Goal: Information Seeking & Learning: Learn about a topic

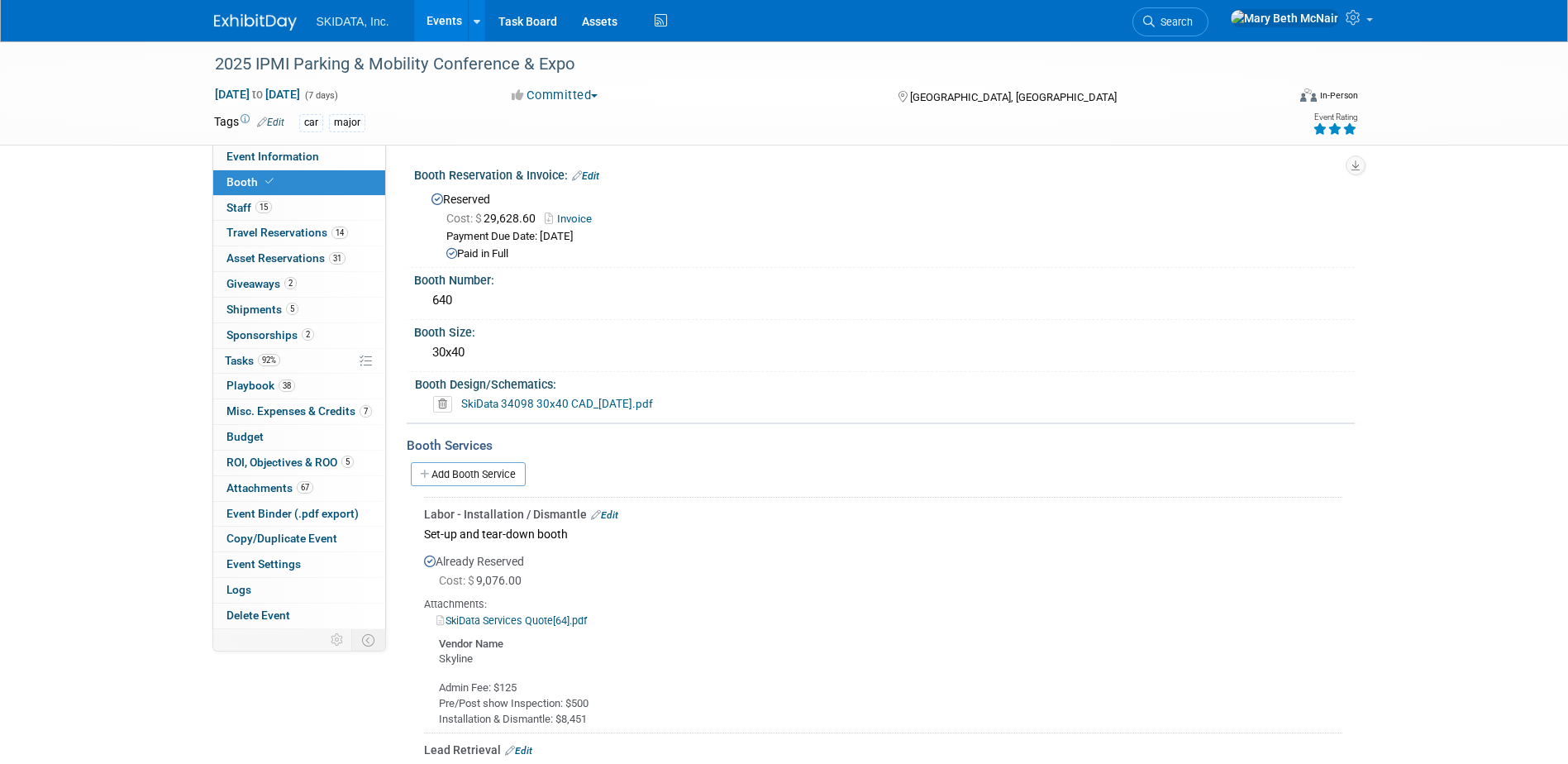
click at [442, 20] on link "Events" at bounding box center [444, 20] width 60 height 41
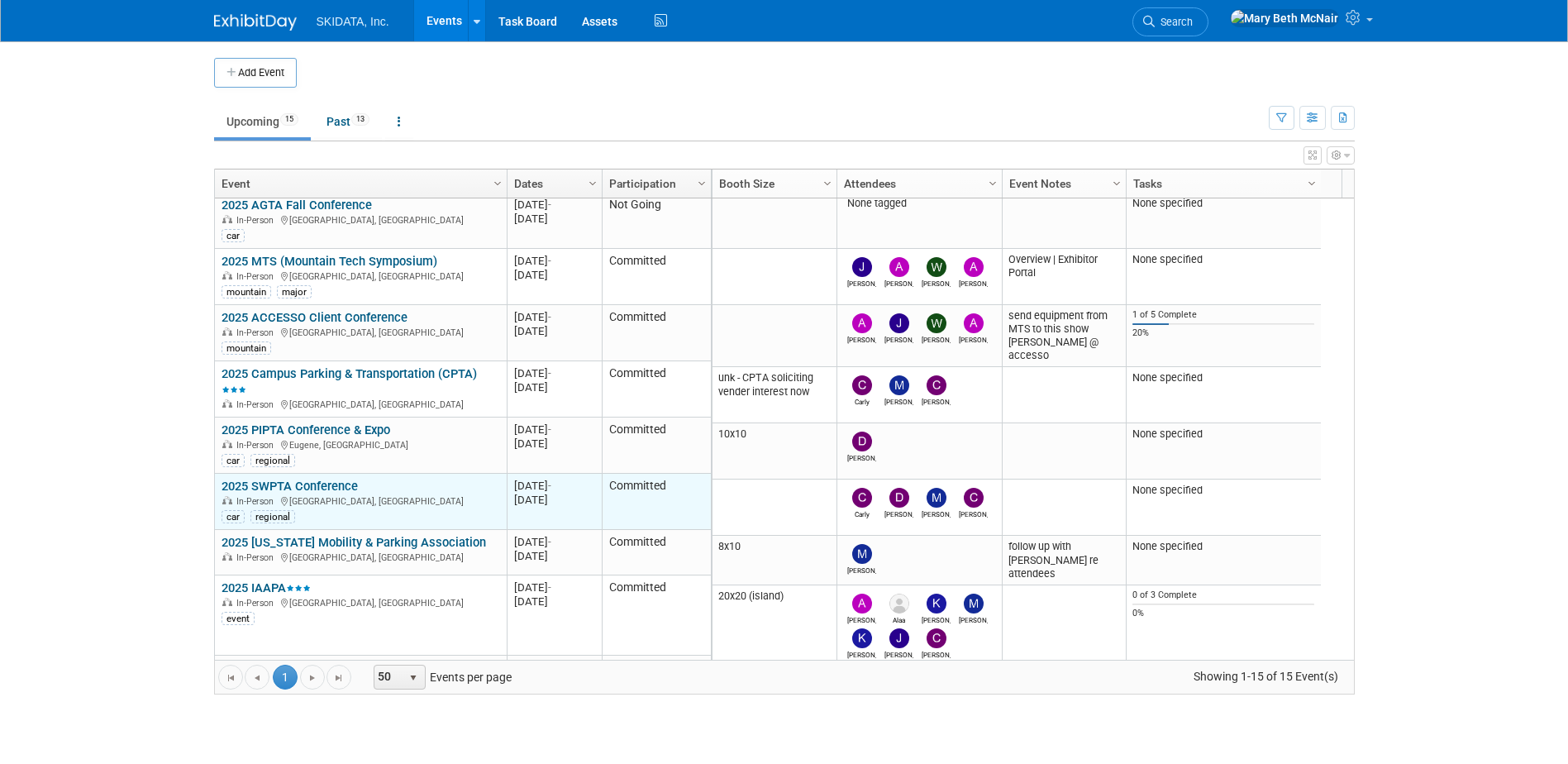
scroll to position [298, 0]
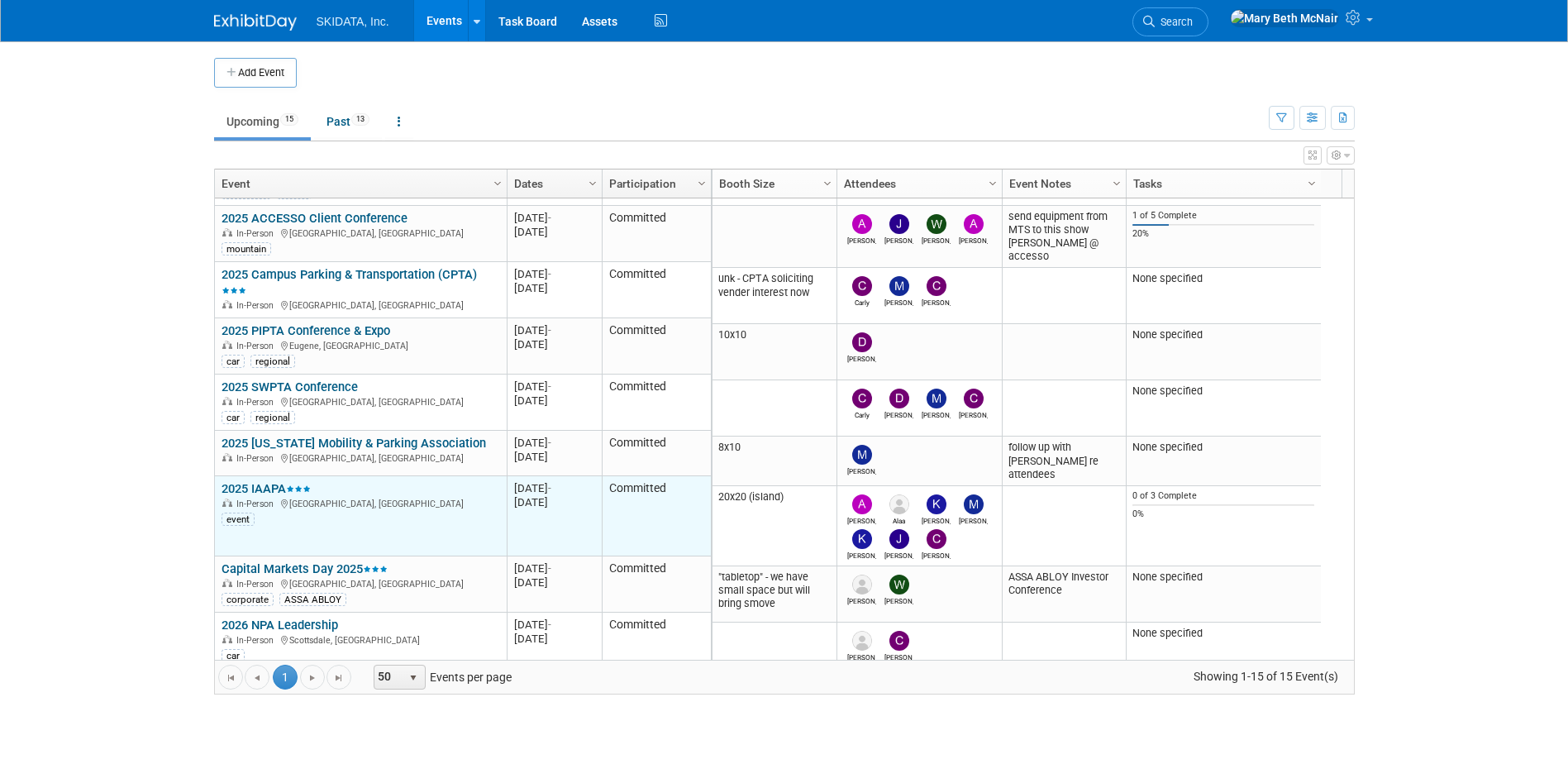
click at [261, 487] on link "2025 IAAPA" at bounding box center [265, 489] width 89 height 15
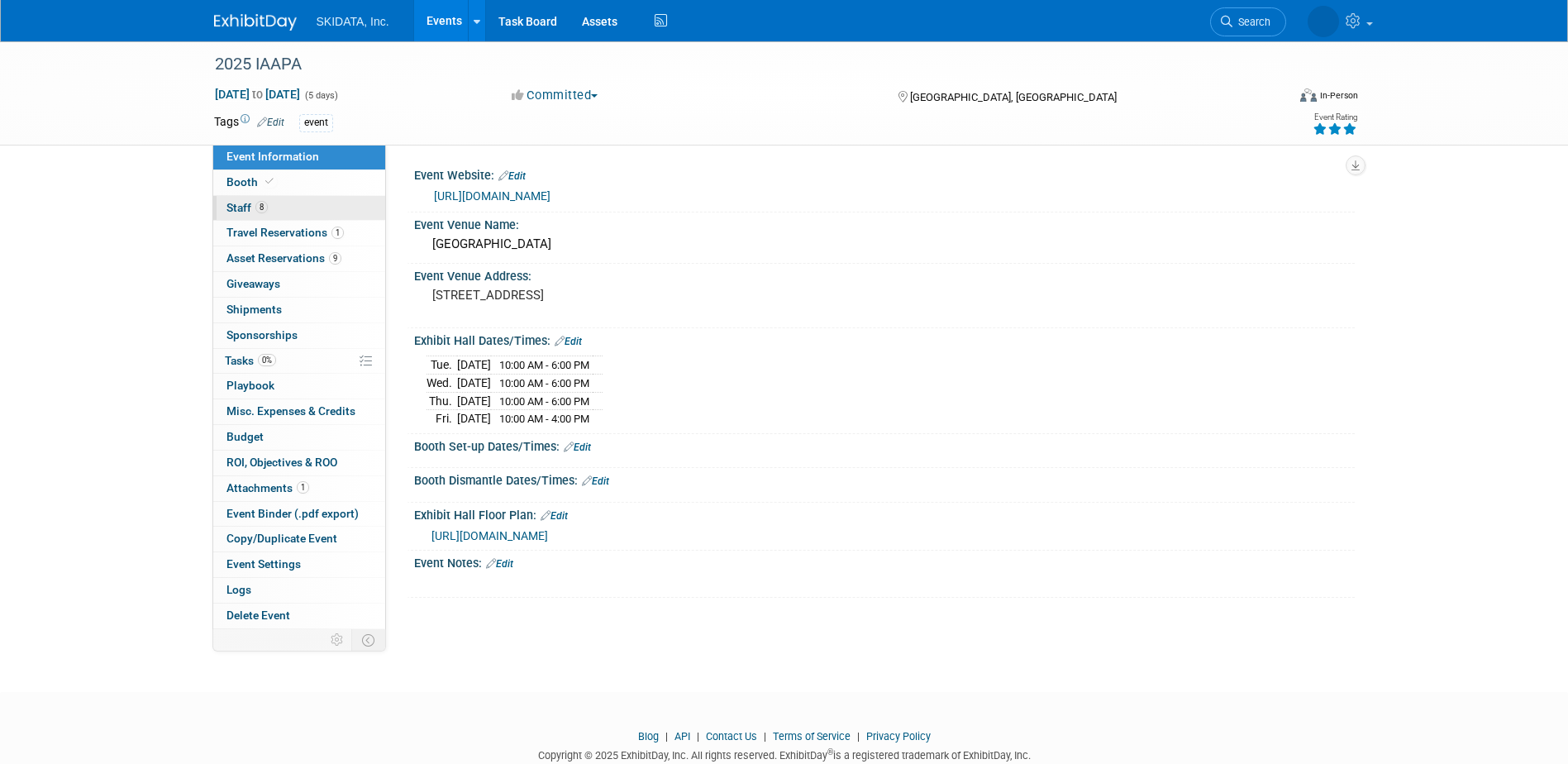
click at [232, 213] on span "Staff 8" at bounding box center [246, 207] width 41 height 13
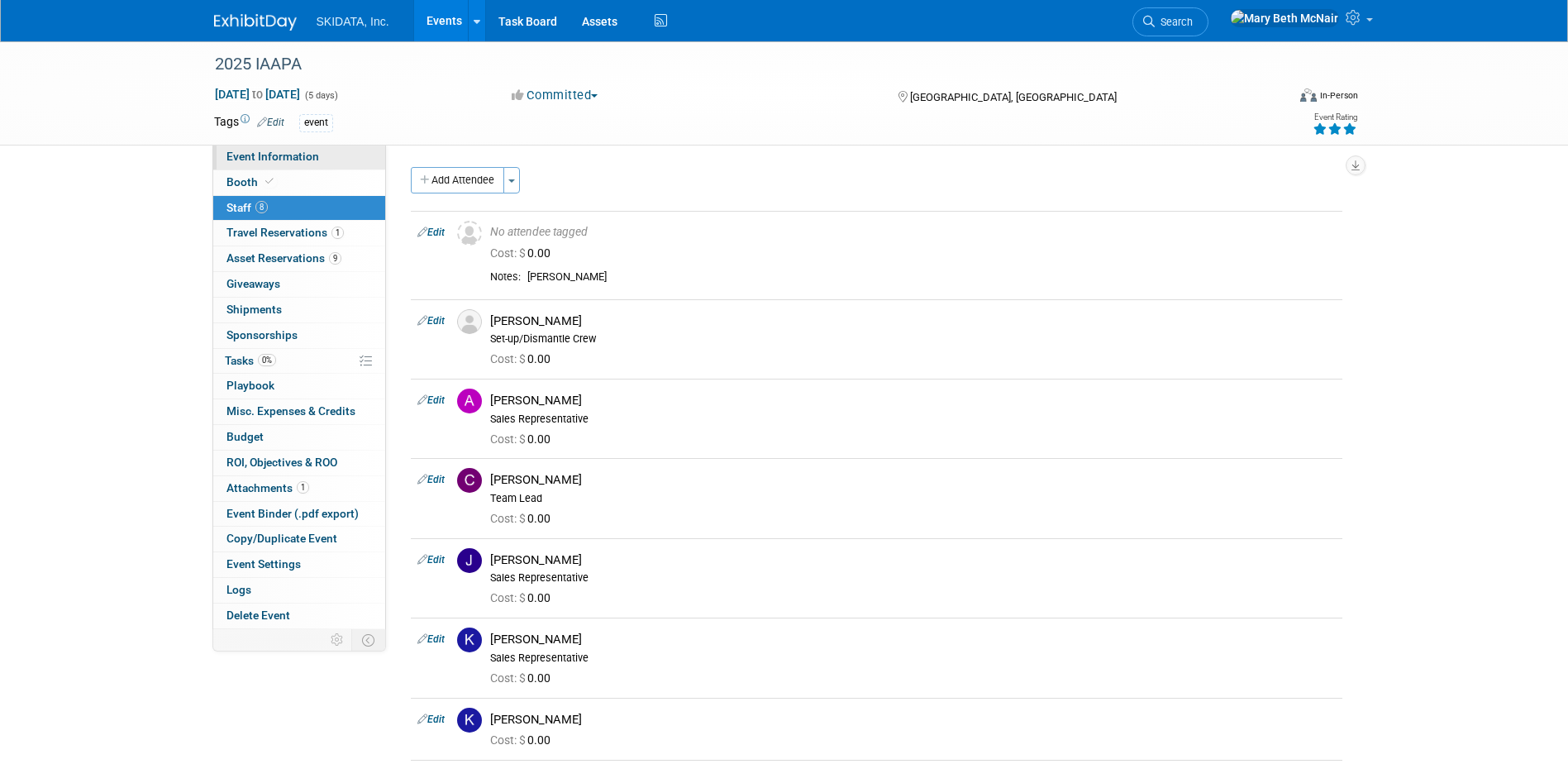
click at [255, 157] on span "Event Information" at bounding box center [272, 157] width 93 height 13
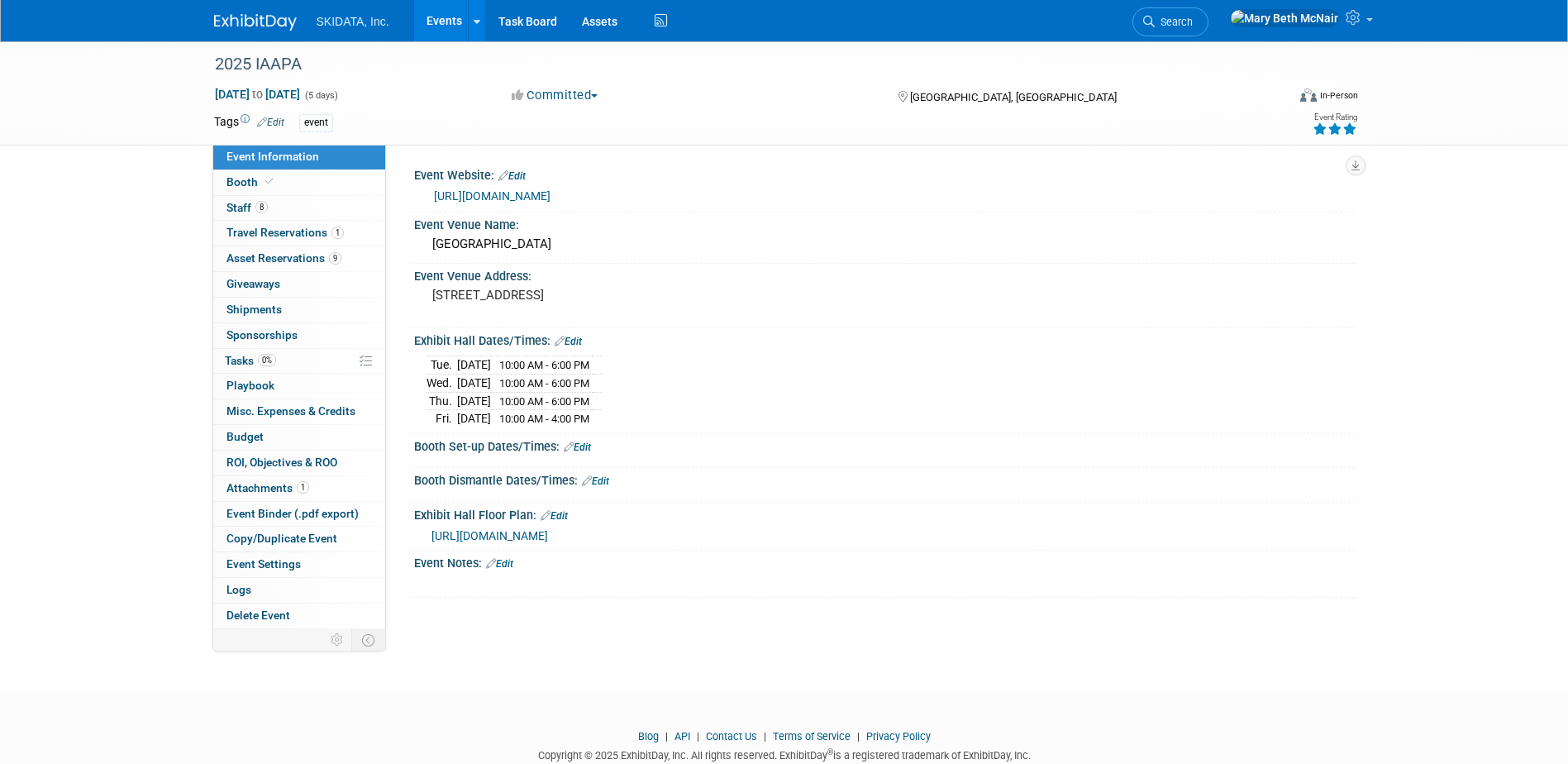
click at [541, 196] on link "[URL][DOMAIN_NAME]" at bounding box center [492, 196] width 117 height 13
